Goal: Transaction & Acquisition: Obtain resource

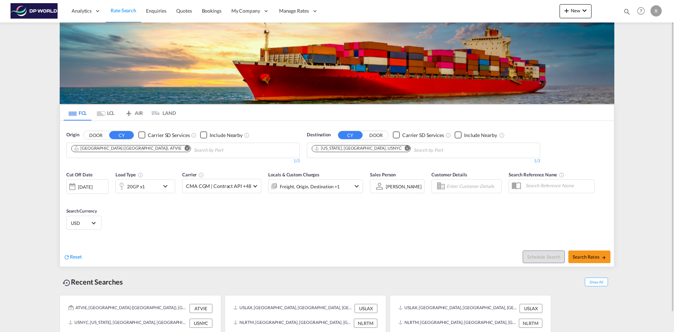
click at [185, 149] on md-icon "Remove" at bounding box center [187, 147] width 5 height 5
click at [123, 149] on input "Chips input." at bounding box center [104, 150] width 67 height 11
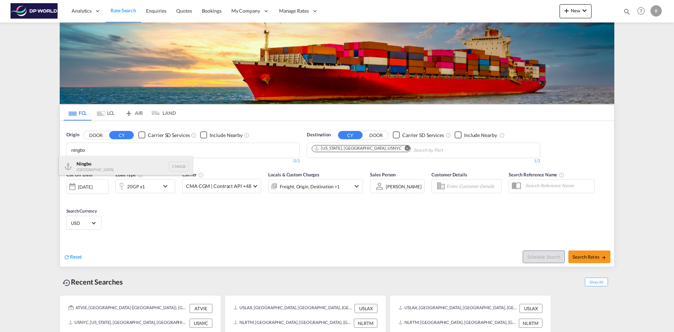
type input "ningbo"
click at [110, 167] on div "Ningbo China CNNGB" at bounding box center [125, 166] width 133 height 21
click at [400, 150] on button "Remove" at bounding box center [405, 148] width 11 height 7
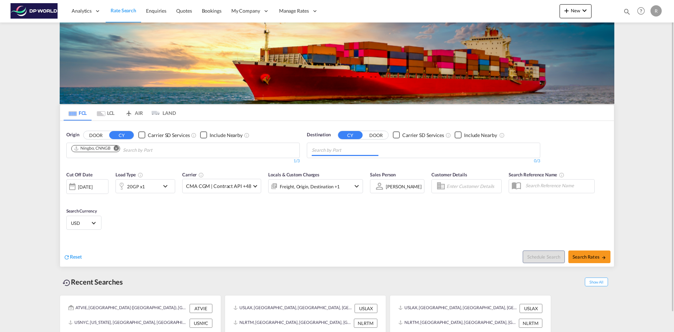
click at [366, 150] on input "Chips input." at bounding box center [345, 150] width 67 height 11
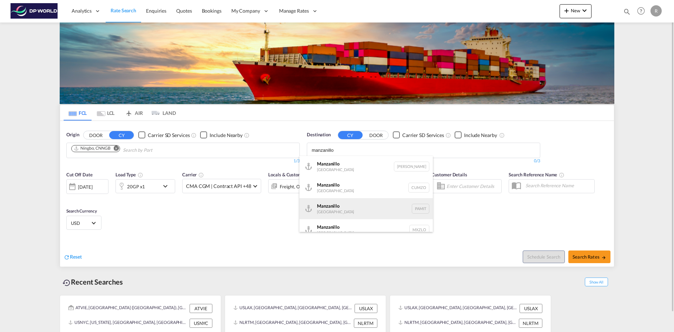
type input "manzanillo"
click at [352, 204] on div "Manzanillo [GEOGRAPHIC_DATA] PAMIT" at bounding box center [366, 208] width 133 height 21
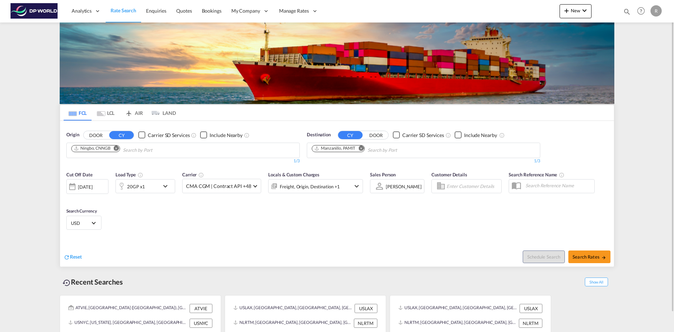
click at [86, 184] on div "[DATE]" at bounding box center [85, 187] width 14 height 6
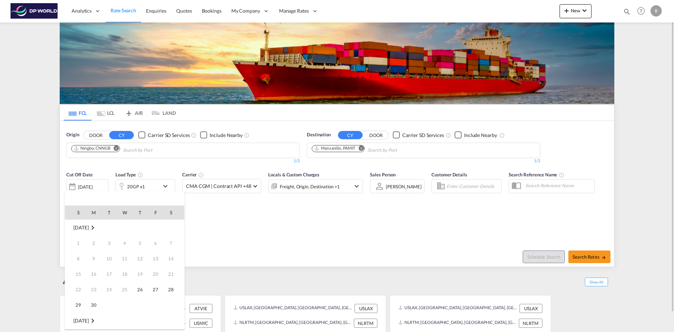
scroll to position [279, 0]
click at [151, 288] on span "26" at bounding box center [156, 289] width 14 height 14
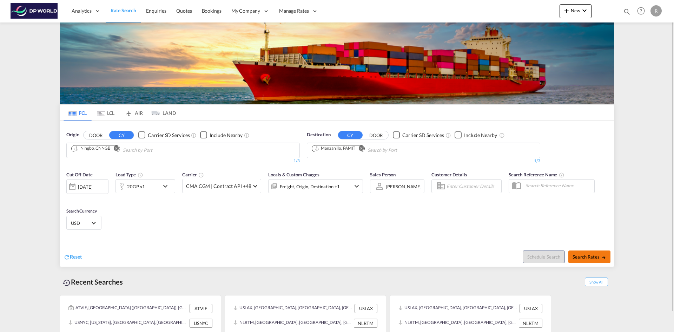
click at [585, 258] on span "Search Rates" at bounding box center [590, 257] width 34 height 6
type input "CNNGB to PAMIT / [DATE]"
